Goal: Feedback & Contribution: Leave review/rating

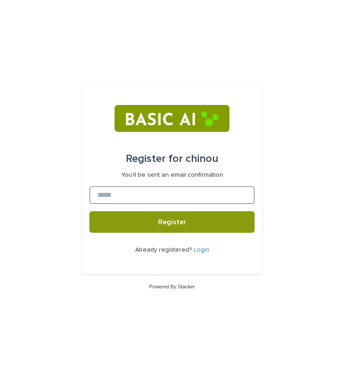
click at [178, 197] on input at bounding box center [171, 195] width 165 height 18
type input "**********"
click at [89, 212] on button "Register" at bounding box center [171, 223] width 165 height 22
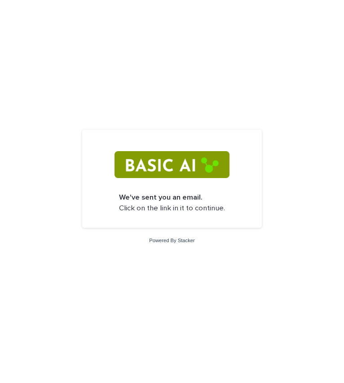
click at [157, 165] on img at bounding box center [172, 164] width 115 height 27
click at [160, 210] on p "We've sent you an email. Click on the link in it to continue." at bounding box center [172, 203] width 106 height 21
click at [160, 244] on div "Powered By Stacker" at bounding box center [172, 241] width 344 height 8
click at [148, 211] on p "We've sent you an email. Click on the link in it to continue." at bounding box center [172, 203] width 106 height 21
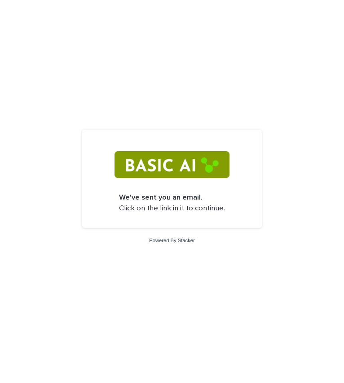
click at [152, 197] on strong "We've sent you an email." at bounding box center [161, 198] width 84 height 8
click at [156, 212] on p "We've sent you an email. Click on the link in it to continue." at bounding box center [172, 203] width 106 height 21
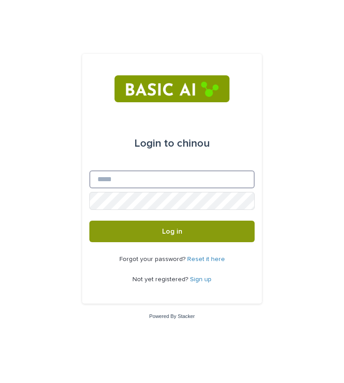
click at [110, 175] on input "Email" at bounding box center [171, 180] width 165 height 18
type input "**********"
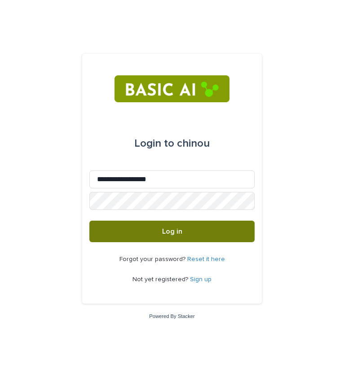
click at [125, 232] on button "Log in" at bounding box center [171, 232] width 165 height 22
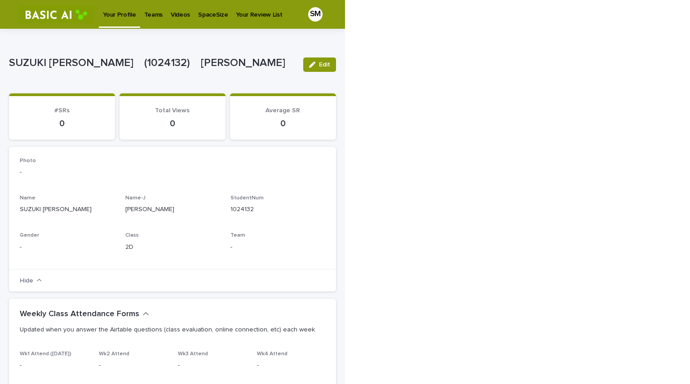
click at [171, 7] on p "Videos" at bounding box center [180, 9] width 19 height 19
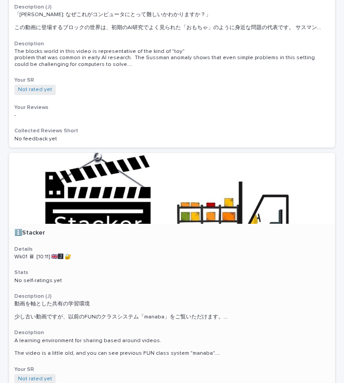
scroll to position [694, 0]
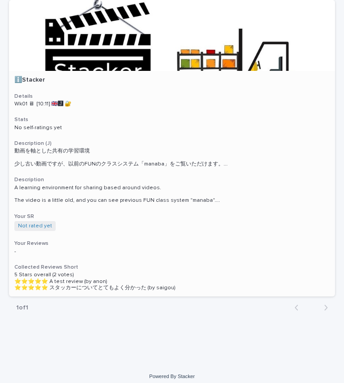
click at [169, 264] on h3 "Collected Reviews Short" at bounding box center [171, 267] width 315 height 7
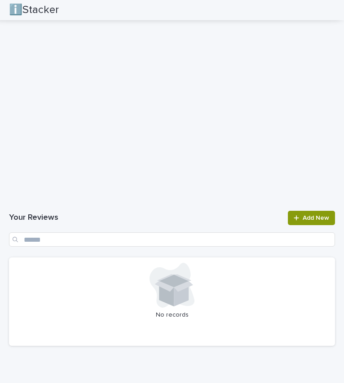
scroll to position [900, 0]
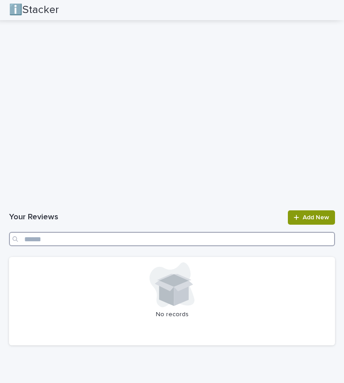
click at [62, 244] on input "Search" at bounding box center [172, 239] width 326 height 14
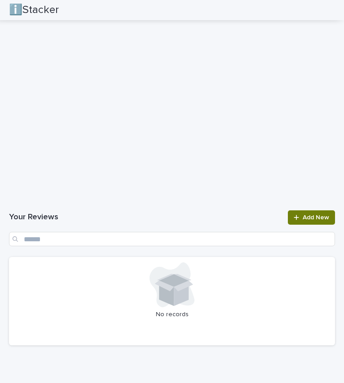
click at [303, 216] on span "Add New" at bounding box center [316, 218] width 26 height 6
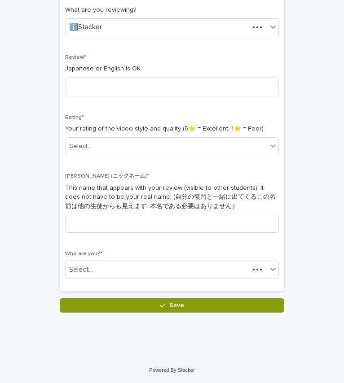
scroll to position [154, 0]
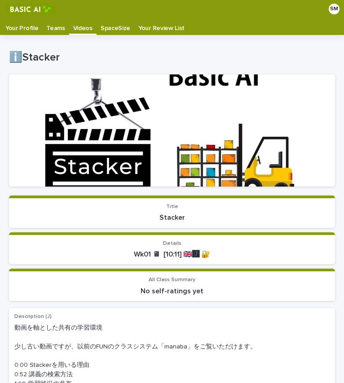
click at [51, 28] on p "Teams" at bounding box center [55, 25] width 18 height 14
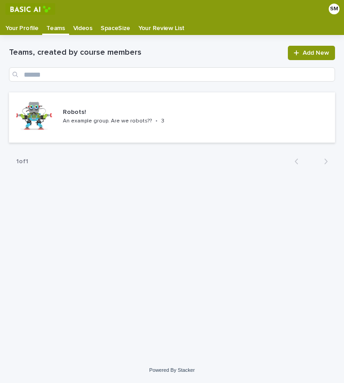
click at [75, 25] on p "Videos" at bounding box center [82, 25] width 19 height 14
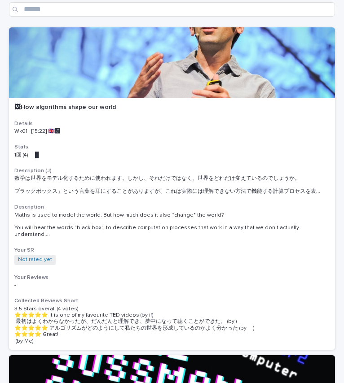
scroll to position [59, 0]
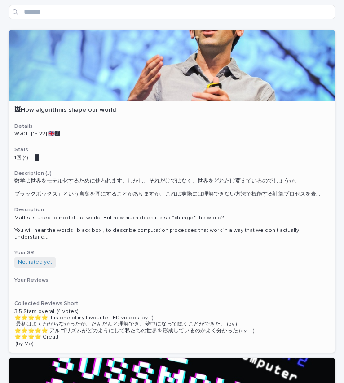
click at [189, 94] on div at bounding box center [172, 65] width 326 height 71
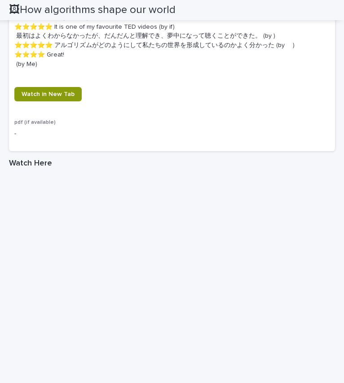
scroll to position [605, 0]
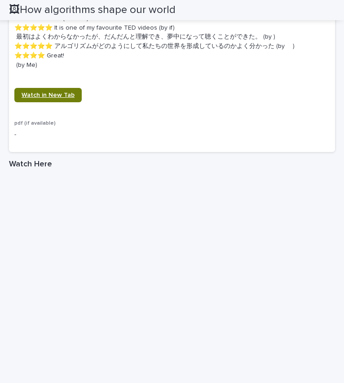
click at [43, 96] on span "Watch in New Tab" at bounding box center [48, 95] width 53 height 6
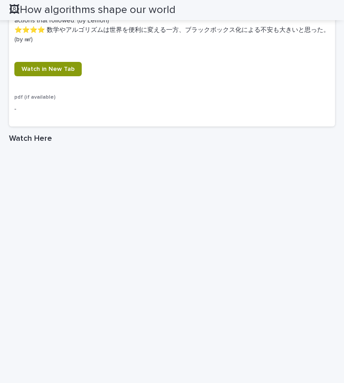
scroll to position [685, 0]
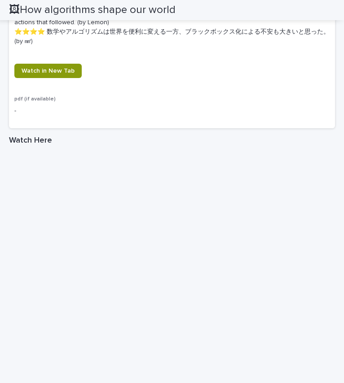
click at [56, 111] on p "-" at bounding box center [171, 110] width 315 height 9
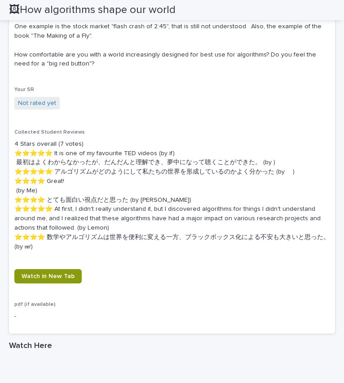
scroll to position [921, 0]
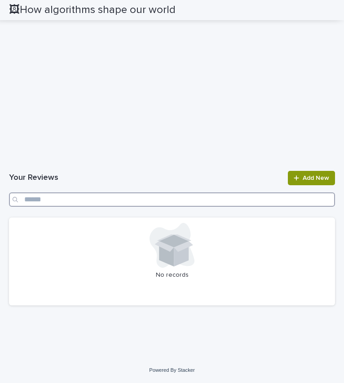
click at [117, 204] on input "Search" at bounding box center [172, 200] width 326 height 14
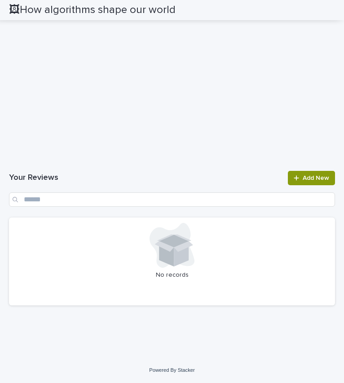
click at [137, 235] on div at bounding box center [171, 245] width 315 height 45
click at [291, 181] on link "Add New" at bounding box center [311, 178] width 47 height 14
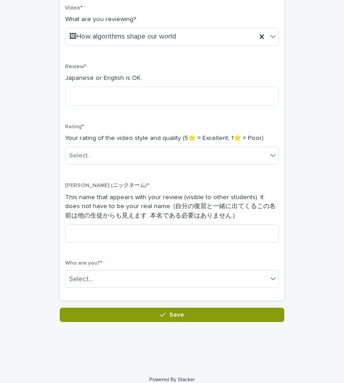
scroll to position [154, 0]
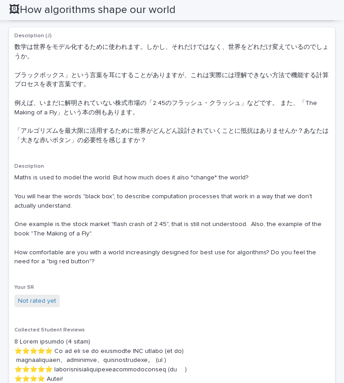
scroll to position [282, 0]
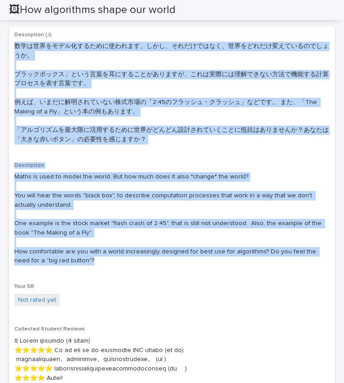
drag, startPoint x: 88, startPoint y: 261, endPoint x: 7, endPoint y: 43, distance: 232.9
click at [7, 43] on div "Loading... Saving… Loading... Saving… 🖼How algorithms shape our world 🖼How algo…" at bounding box center [171, 364] width 335 height 1222
copy div "数学は世界をモデル化するために使われます。しかし、それだけではなく、世界をどれだけ変えているのでしょうか。 ブラックボックス」という言葉を耳にすることがありま…"
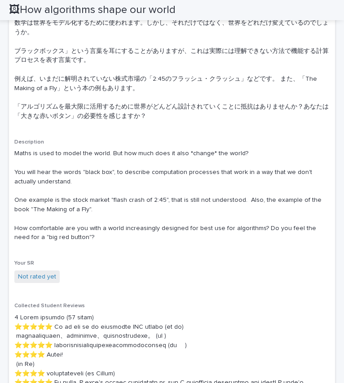
click at [94, 278] on div "Not rated yet" at bounding box center [171, 278] width 315 height 15
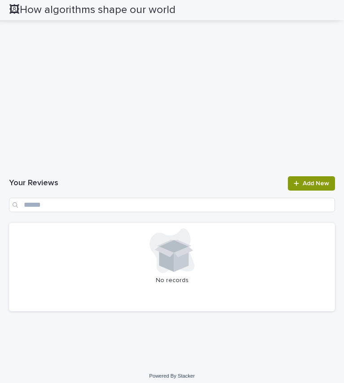
scroll to position [978, 0]
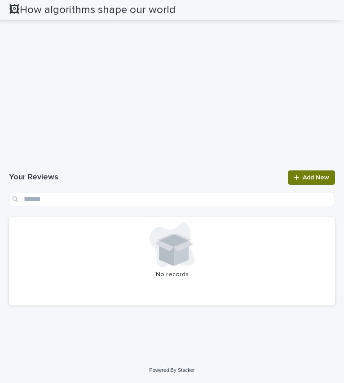
click at [311, 178] on span "Add New" at bounding box center [316, 178] width 26 height 6
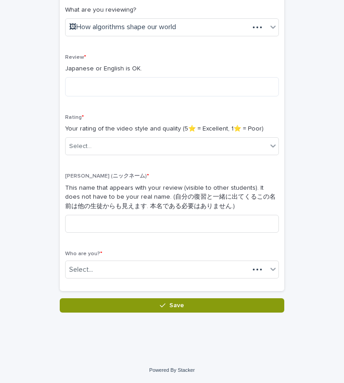
scroll to position [154, 0]
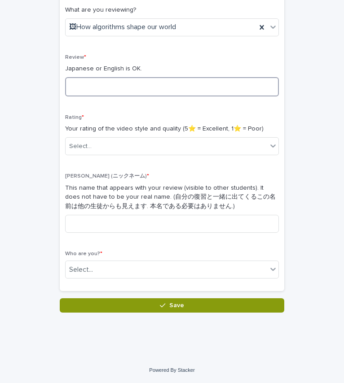
click at [98, 87] on textarea at bounding box center [172, 86] width 214 height 19
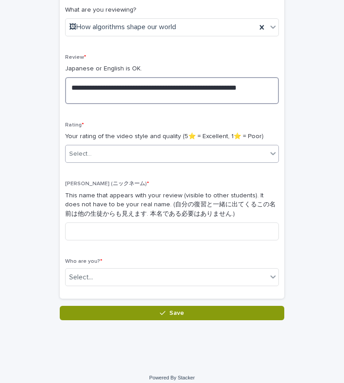
type textarea "**********"
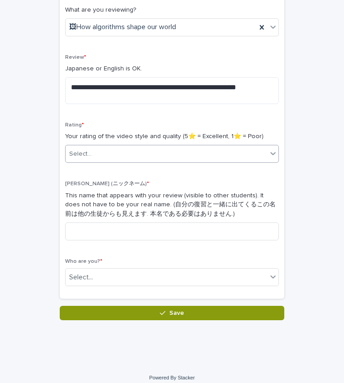
click at [169, 154] on div "Select..." at bounding box center [167, 154] width 202 height 15
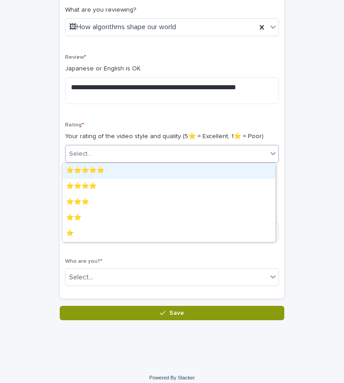
click at [110, 172] on div "⭐️⭐️⭐️⭐️⭐️" at bounding box center [168, 171] width 213 height 16
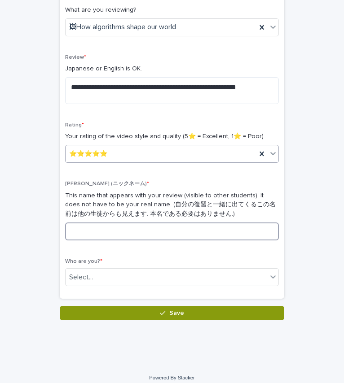
click at [127, 233] on input at bounding box center [172, 232] width 214 height 18
type input "*"
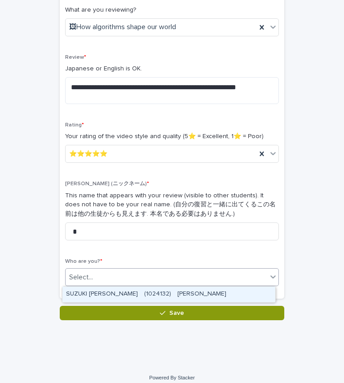
click at [110, 286] on div "Select..." at bounding box center [172, 278] width 214 height 18
click at [118, 292] on div "SUZUKI Mifuyu　(1024132)　鈴木　美冬" at bounding box center [168, 295] width 213 height 16
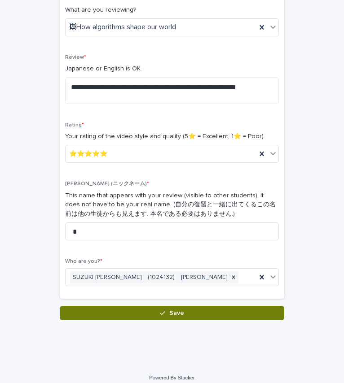
click at [149, 313] on button "Save" at bounding box center [172, 313] width 225 height 14
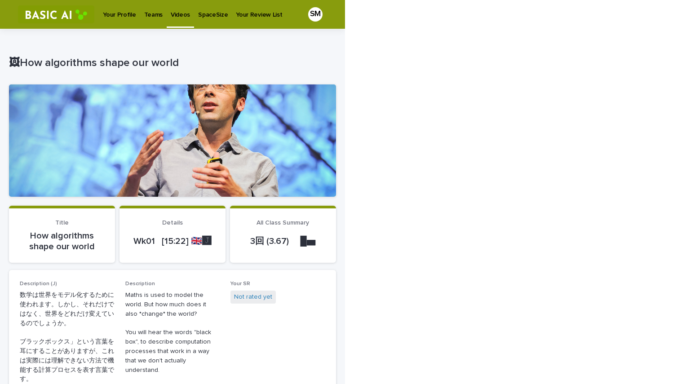
click at [171, 13] on p "Videos" at bounding box center [180, 9] width 19 height 19
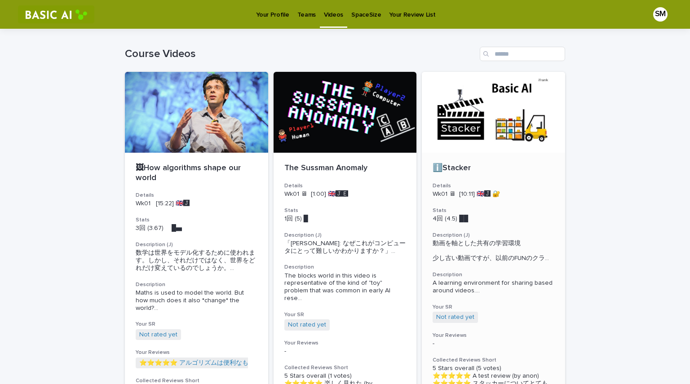
click at [344, 119] on div at bounding box center [493, 112] width 143 height 81
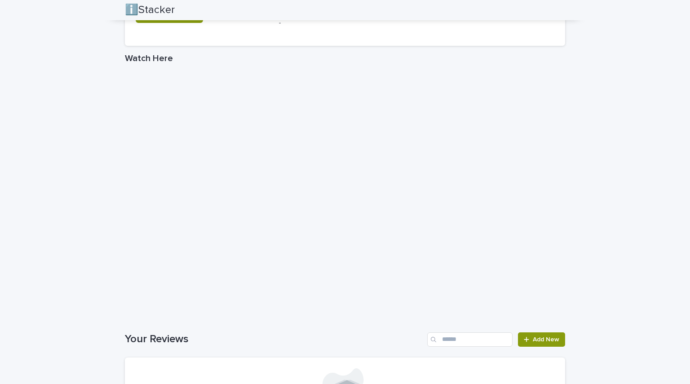
scroll to position [655, 0]
click at [344, 335] on link "Add New" at bounding box center [541, 340] width 47 height 14
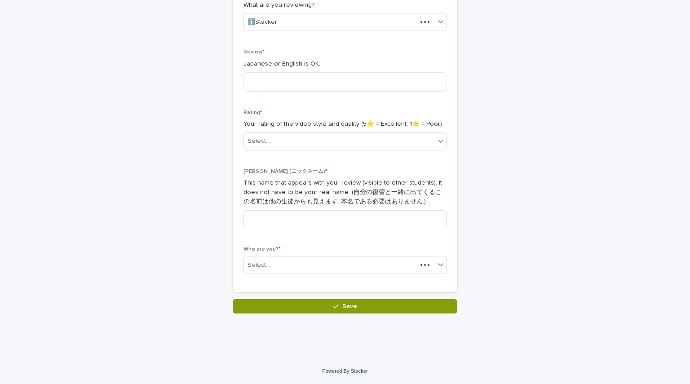
scroll to position [103, 0]
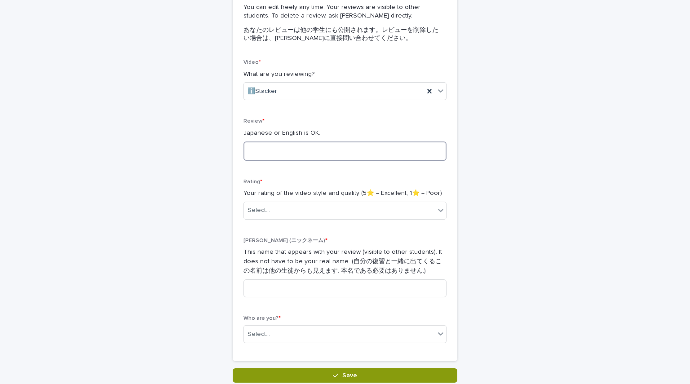
click at [293, 152] on textarea at bounding box center [344, 150] width 203 height 19
type textarea "**********"
click at [344, 210] on div "Select..." at bounding box center [339, 210] width 191 height 15
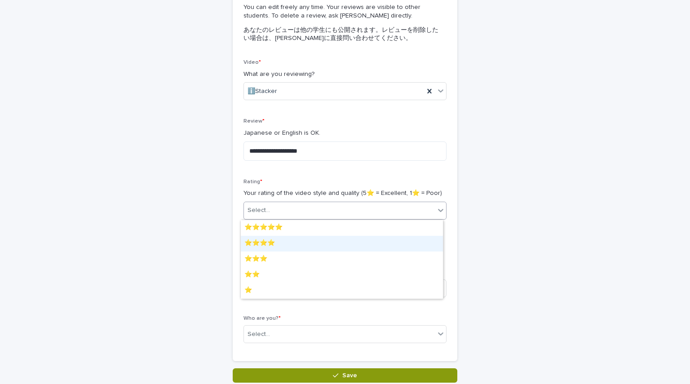
click at [295, 243] on div "⭐️⭐️⭐️⭐️" at bounding box center [342, 244] width 202 height 16
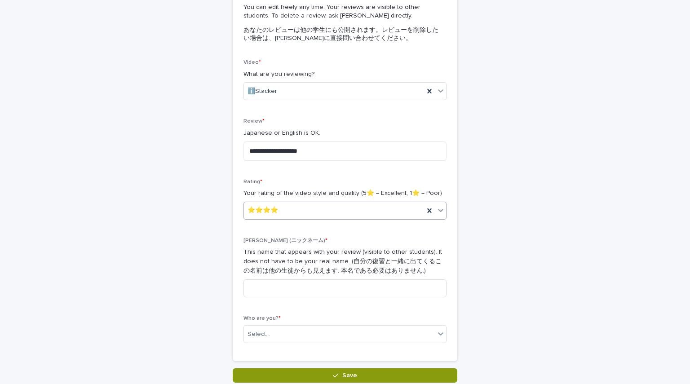
scroll to position [156, 0]
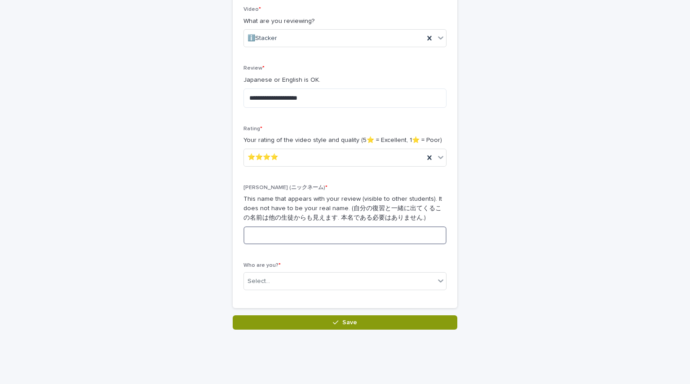
click at [274, 235] on input at bounding box center [344, 235] width 203 height 18
type input "*"
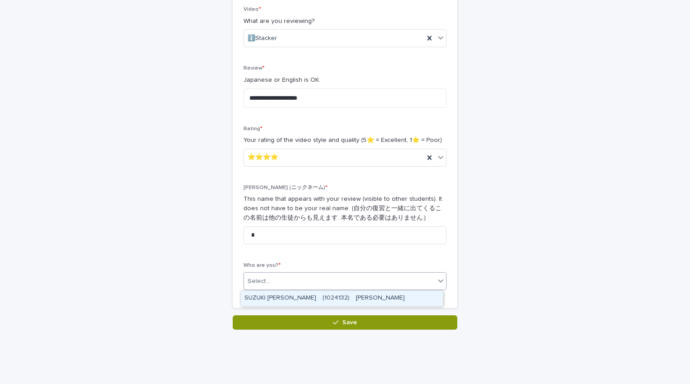
click at [344, 280] on div "Select..." at bounding box center [339, 281] width 191 height 15
click at [344, 302] on div "SUZUKI Mifuyu　(1024132)　鈴木　美冬" at bounding box center [342, 299] width 202 height 16
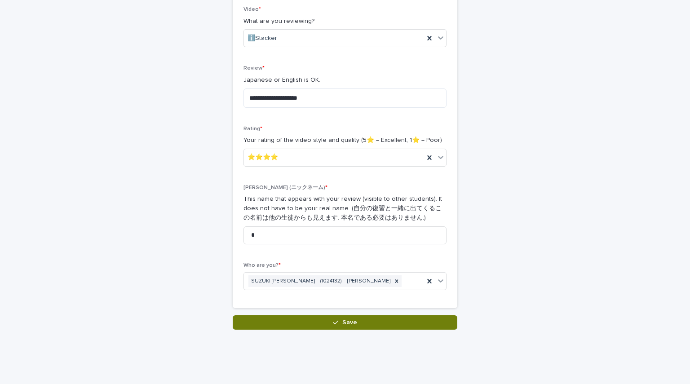
click at [344, 323] on button "Save" at bounding box center [345, 322] width 225 height 14
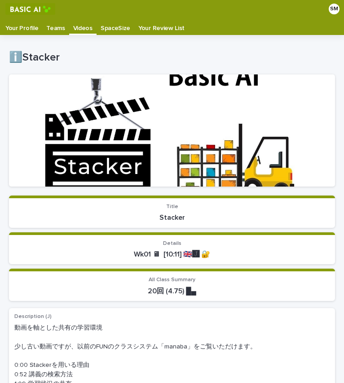
click at [53, 22] on p "Teams" at bounding box center [55, 25] width 18 height 14
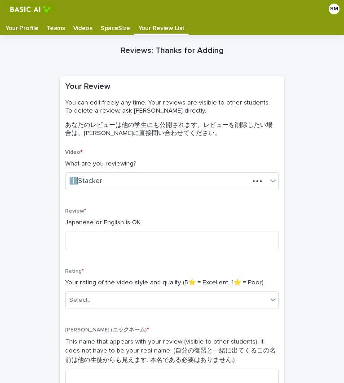
scroll to position [18, 0]
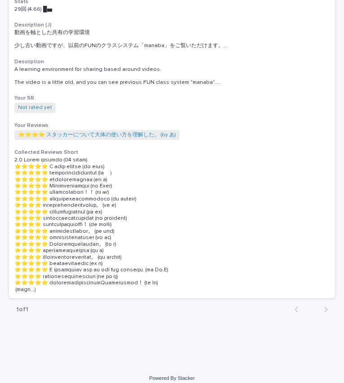
scroll to position [1009, 0]
